Goal: Complete application form

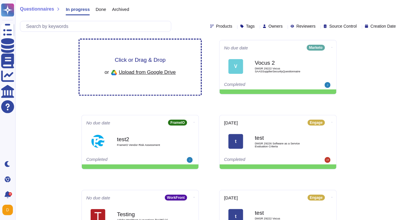
click at [133, 79] on div "Click or Drag & Drop or Upload from Google Drive" at bounding box center [141, 67] width 122 height 55
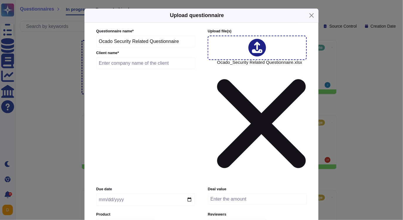
click at [138, 69] on input "text" at bounding box center [145, 63] width 99 height 12
paste input "Ocado Retail"
type input "Ocado Retail"
click at [139, 197] on icon at bounding box center [139, 224] width 0 height 0
click at [124, 197] on div "Adobe Wide" at bounding box center [118, 224] width 22 height 4
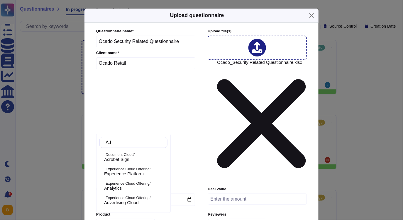
type input "A"
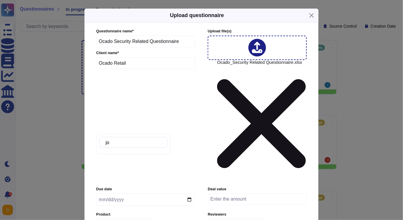
type input "j"
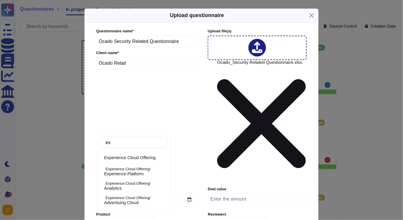
type input "exp"
click at [124, 171] on span "Experience Platform" at bounding box center [124, 173] width 40 height 5
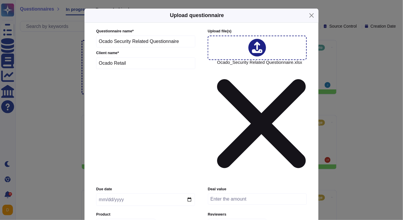
click at [140, 197] on icon at bounding box center [140, 224] width 0 height 0
click at [142, 197] on div "Adobe Wide" at bounding box center [125, 224] width 38 height 11
type input "j"
type input "A"
type input "experience pla"
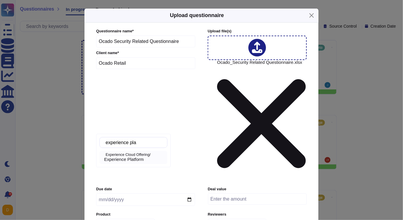
click at [122, 159] on span "Experience Platform" at bounding box center [124, 159] width 40 height 5
click at [261, 197] on div at bounding box center [261, 224] width 9 height 6
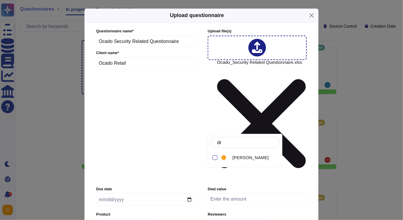
type input "dra"
click at [242, 161] on div "[PERSON_NAME]" at bounding box center [250, 157] width 59 height 13
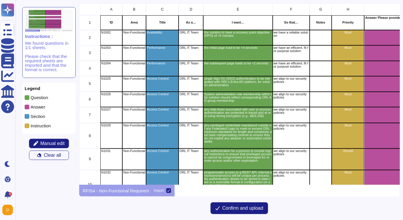
scroll to position [181, 321]
click at [53, 142] on span "Manual edit" at bounding box center [53, 143] width 24 height 5
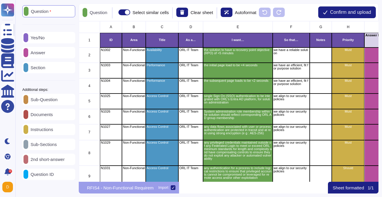
scroll to position [27, 0]
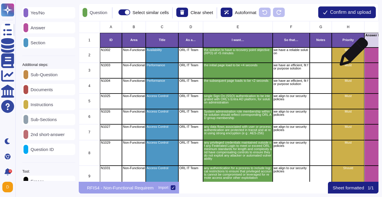
click at [351, 55] on div "Must" at bounding box center [348, 56] width 33 height 16
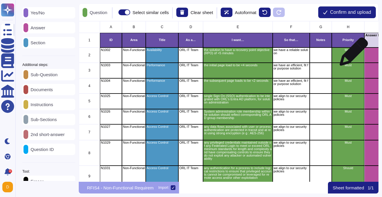
click at [351, 55] on div "Must" at bounding box center [348, 56] width 33 height 16
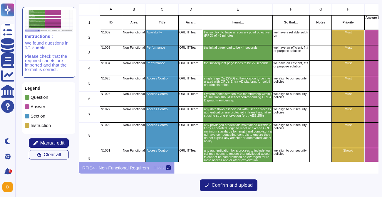
scroll to position [158, 300]
click at [47, 146] on span "Manual edit" at bounding box center [52, 143] width 24 height 5
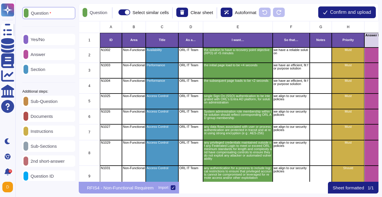
scroll to position [161, 300]
drag, startPoint x: 48, startPoint y: 133, endPoint x: 59, endPoint y: 134, distance: 10.9
click at [53, 134] on p "Instructions" at bounding box center [40, 131] width 25 height 4
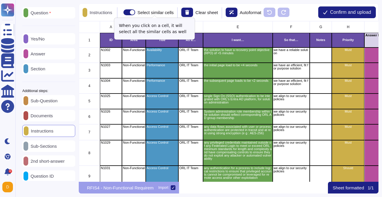
click at [134, 12] on span at bounding box center [129, 12] width 12 height 6
click at [121, 12] on input "Select similar cells" at bounding box center [121, 12] width 0 height 0
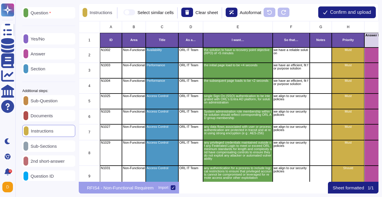
click at [134, 12] on span at bounding box center [129, 12] width 12 height 6
click at [121, 12] on input "Select similar cells" at bounding box center [121, 12] width 0 height 0
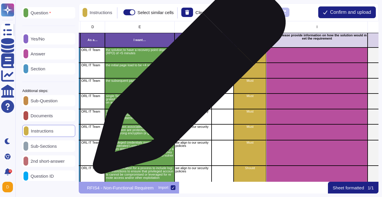
scroll to position [0, 98]
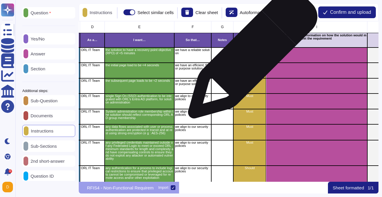
click at [250, 57] on div "Must" at bounding box center [249, 56] width 33 height 16
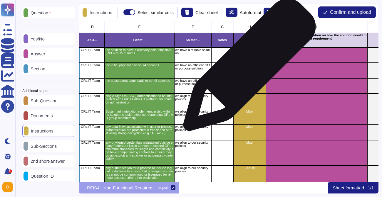
click at [247, 68] on div "Must" at bounding box center [249, 71] width 33 height 16
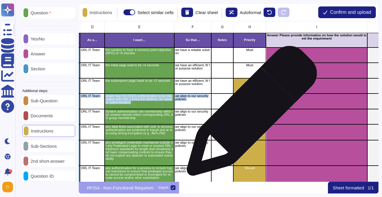
drag, startPoint x: 248, startPoint y: 83, endPoint x: 252, endPoint y: 95, distance: 13.3
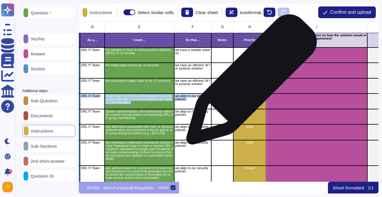
click at [249, 83] on div "Must" at bounding box center [249, 86] width 33 height 16
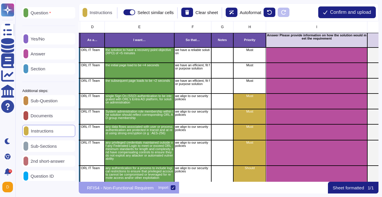
click at [105, 10] on p "Instructions" at bounding box center [99, 12] width 25 height 4
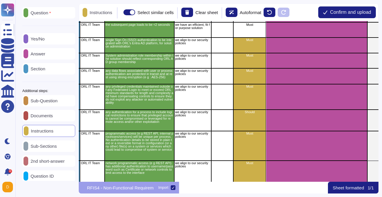
scroll to position [38, 0]
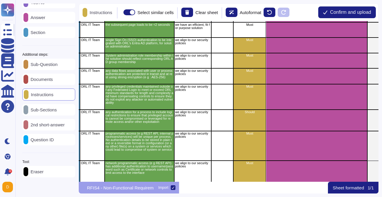
click at [42, 170] on p "Eraser" at bounding box center [35, 172] width 15 height 4
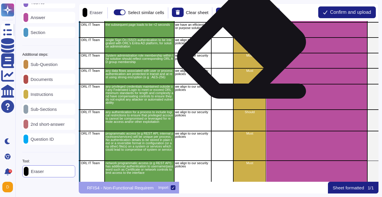
click at [243, 49] on div "Must" at bounding box center [249, 46] width 33 height 16
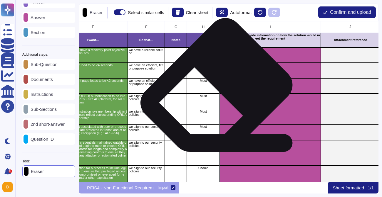
scroll to position [0, 142]
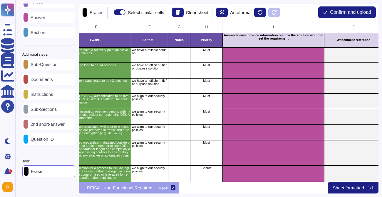
click at [43, 18] on div "Answer" at bounding box center [48, 17] width 53 height 11
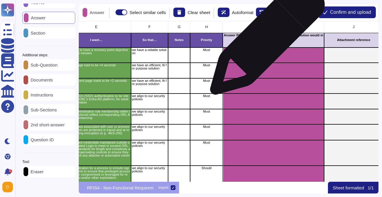
click at [265, 41] on div "Answer Please provide information on how the solution would meet the requirement" at bounding box center [273, 40] width 101 height 15
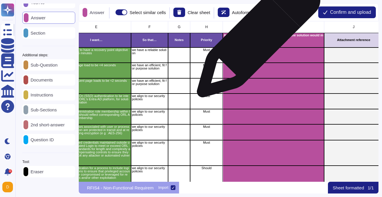
click at [256, 39] on p "Answer Please provide information on how the solution would meet the requirement" at bounding box center [273, 37] width 100 height 6
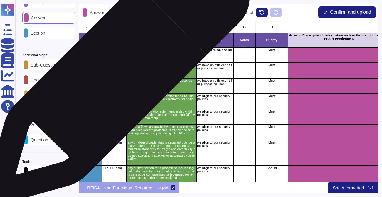
scroll to position [0, 79]
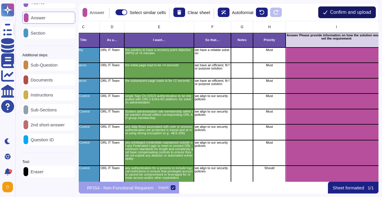
click at [337, 15] on button "Confirm and upload" at bounding box center [347, 12] width 58 height 12
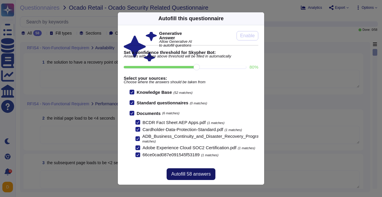
click at [188, 172] on span "Autofill 58 answers" at bounding box center [190, 174] width 39 height 5
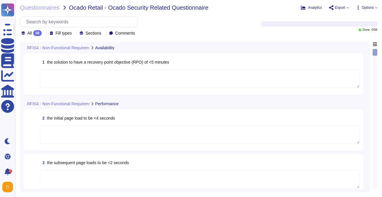
click at [140, 87] on textarea at bounding box center [199, 79] width 319 height 18
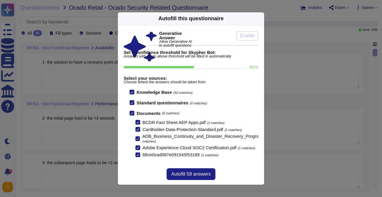
scroll to position [10, 0]
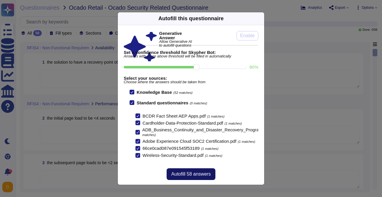
click at [186, 172] on span "Autofill 58 answers" at bounding box center [190, 174] width 39 height 5
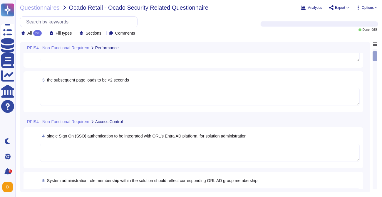
scroll to position [75, 0]
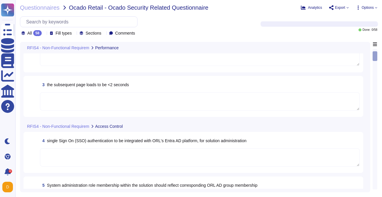
click at [112, 158] on textarea at bounding box center [199, 158] width 319 height 18
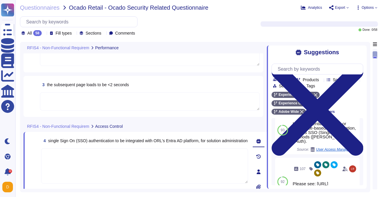
scroll to position [7, 0]
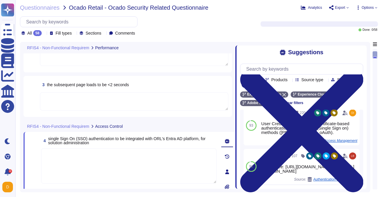
drag, startPoint x: 267, startPoint y: 132, endPoint x: 235, endPoint y: 132, distance: 31.7
click at [235, 132] on span at bounding box center [235, 115] width 2 height 147
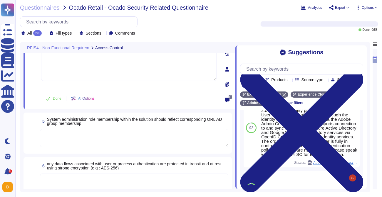
scroll to position [185, 0]
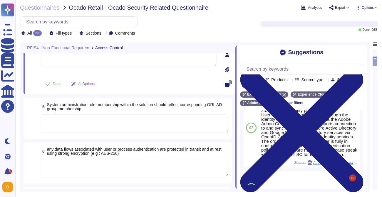
click at [162, 129] on textarea at bounding box center [134, 124] width 188 height 18
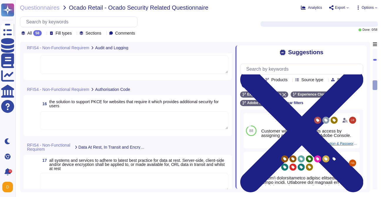
scroll to position [679, 0]
